Goal: Information Seeking & Learning: Learn about a topic

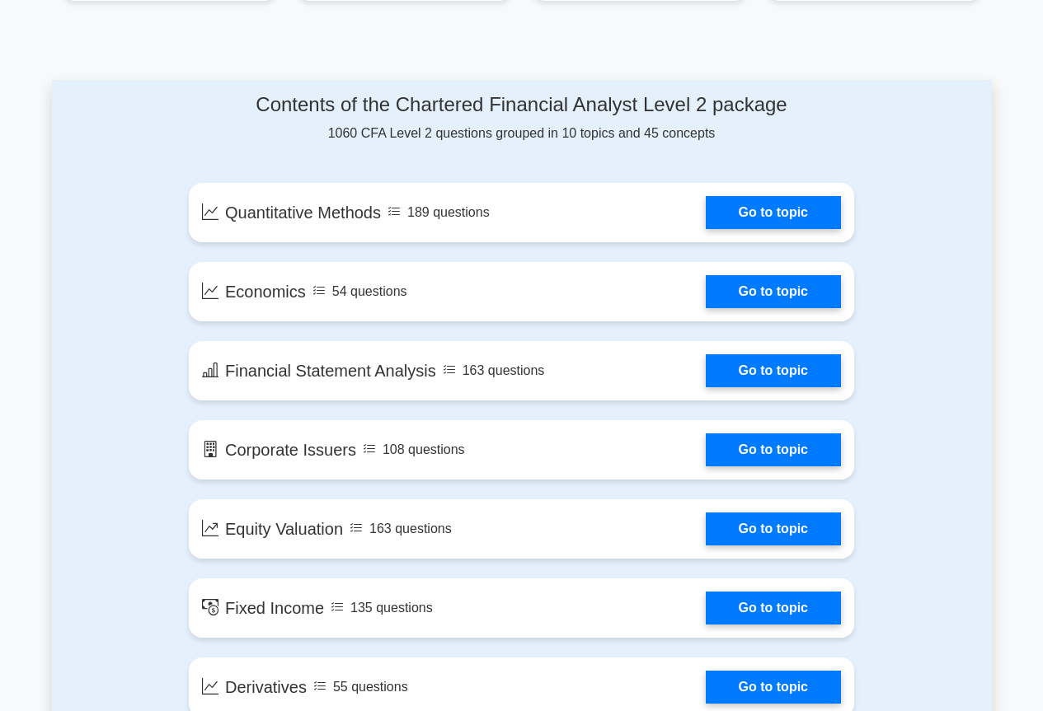
scroll to position [824, 0]
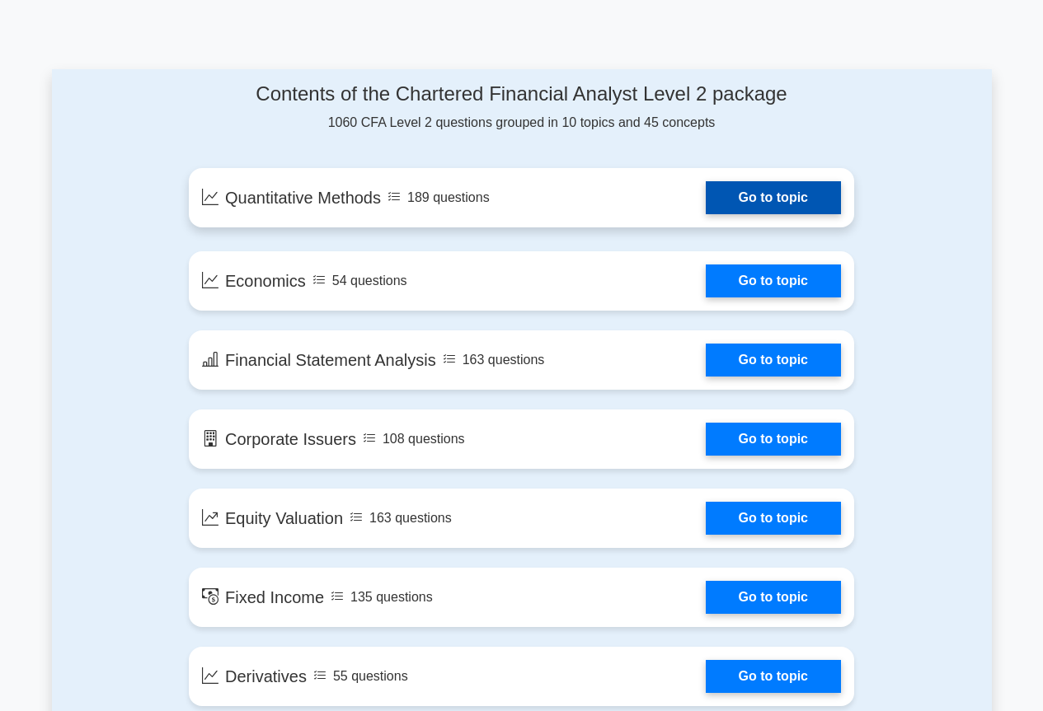
click at [746, 191] on link "Go to topic" at bounding box center [773, 197] width 135 height 33
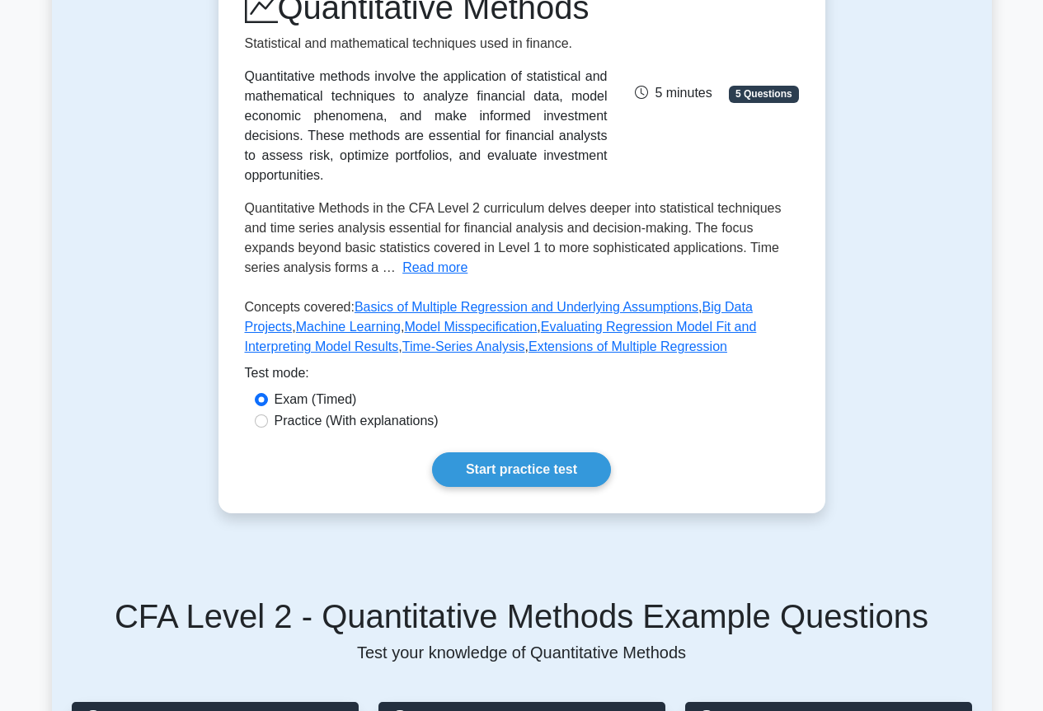
scroll to position [247, 0]
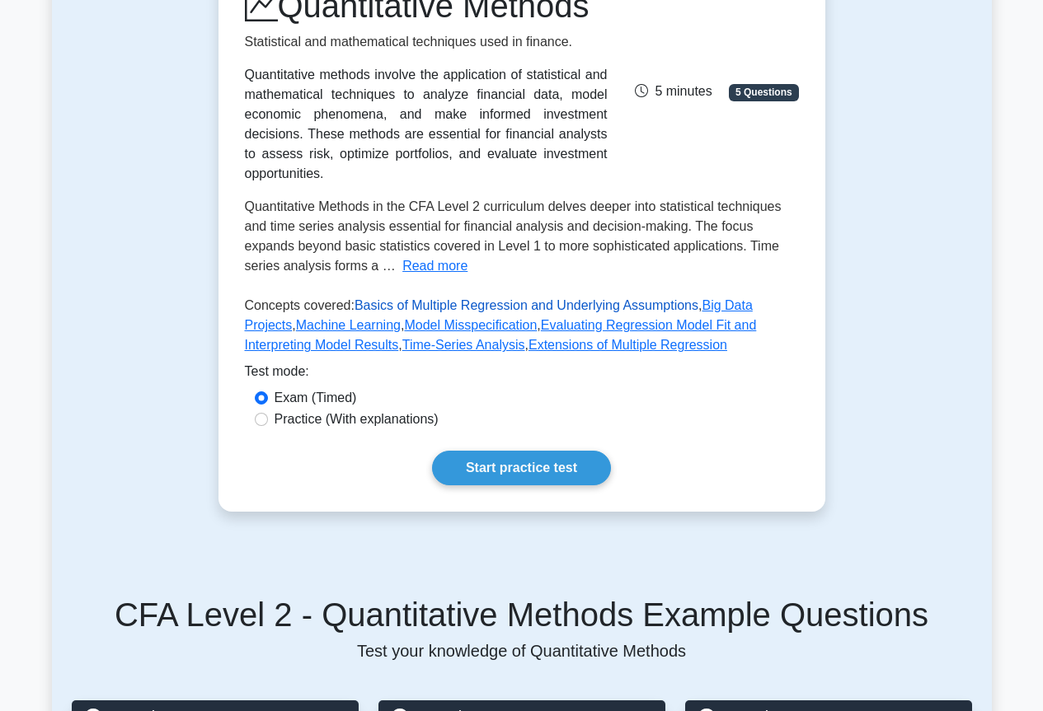
click at [515, 312] on link "Basics of Multiple Regression and Underlying Assumptions" at bounding box center [527, 305] width 344 height 14
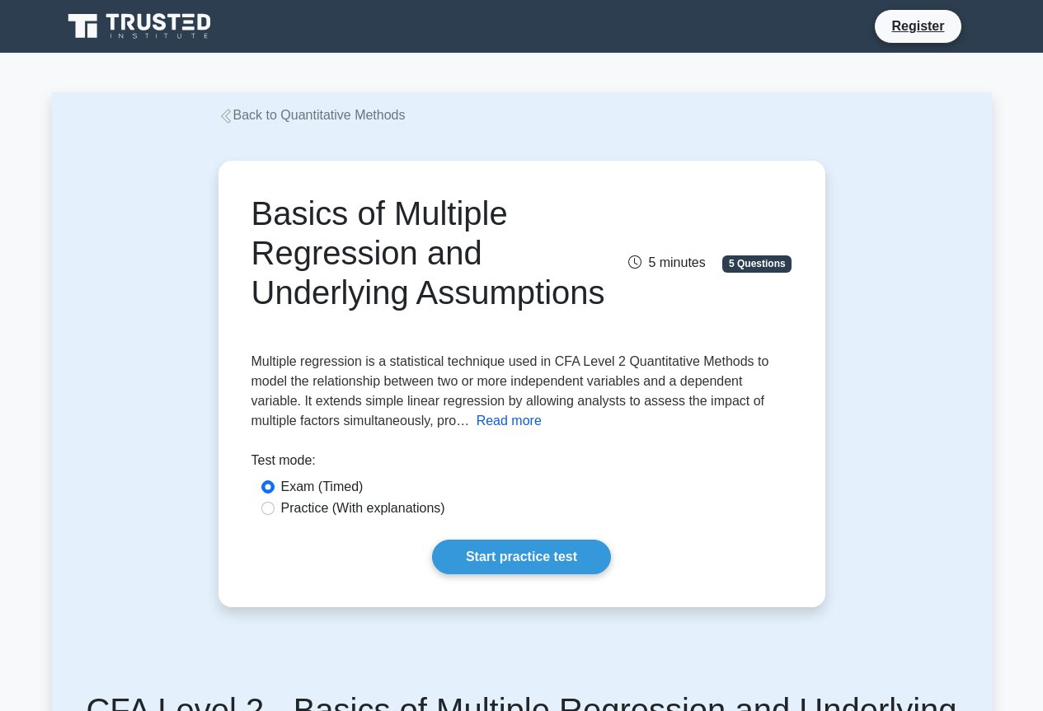
click at [526, 431] on button "Read more" at bounding box center [509, 421] width 65 height 20
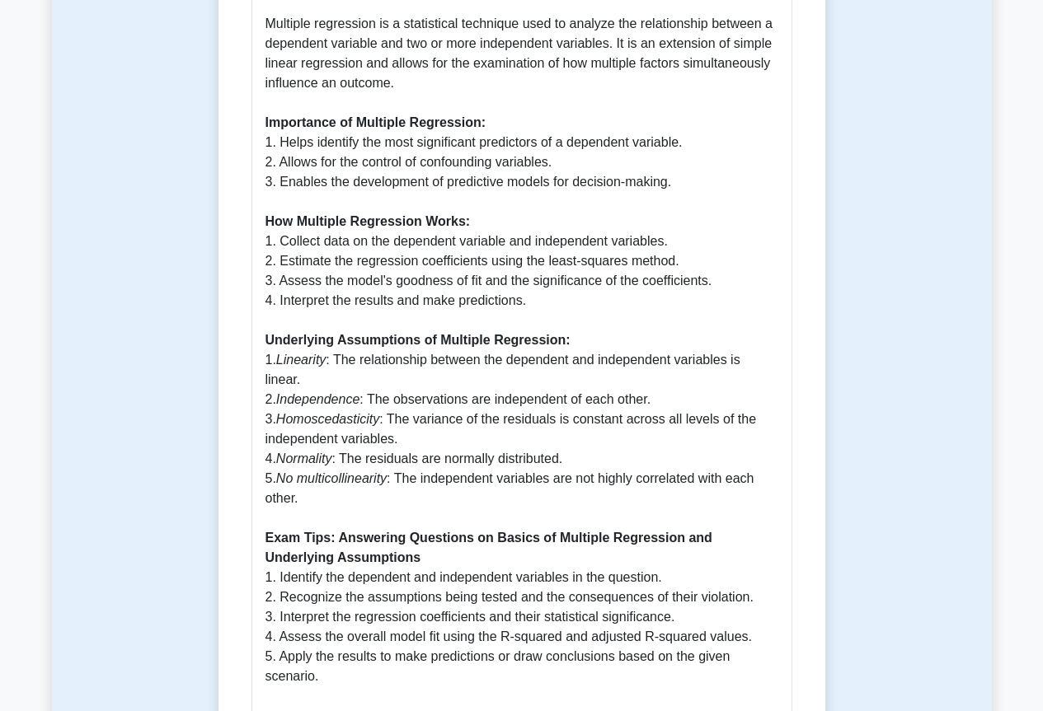
scroll to position [1154, 0]
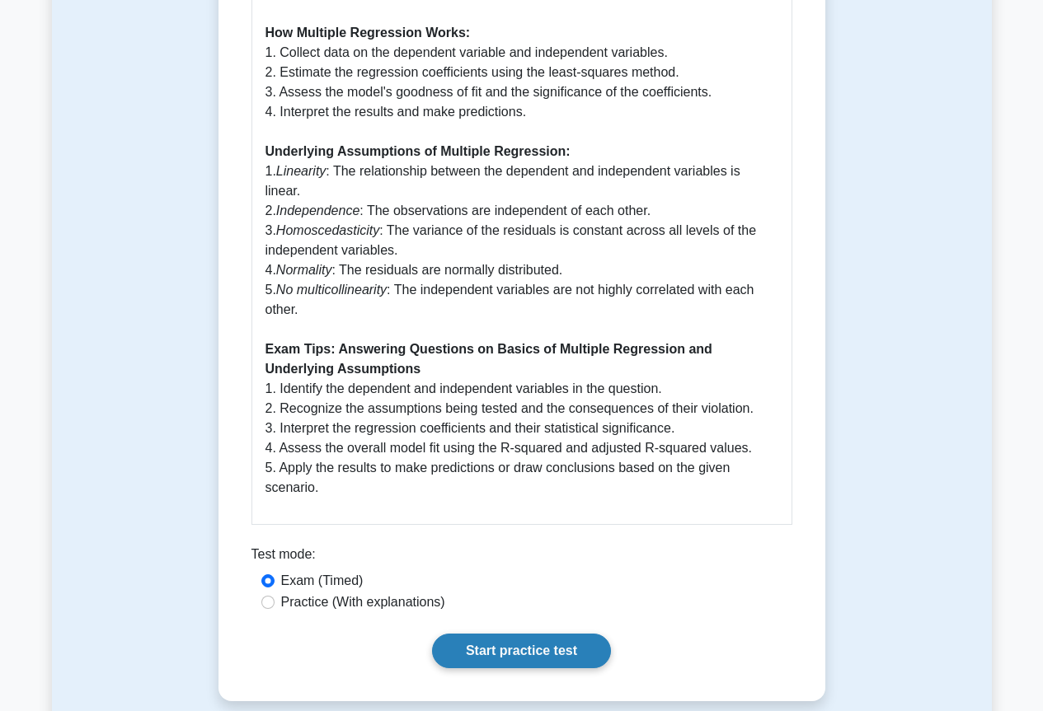
click at [505, 664] on link "Start practice test" at bounding box center [521, 651] width 179 height 35
